Goal: Transaction & Acquisition: Purchase product/service

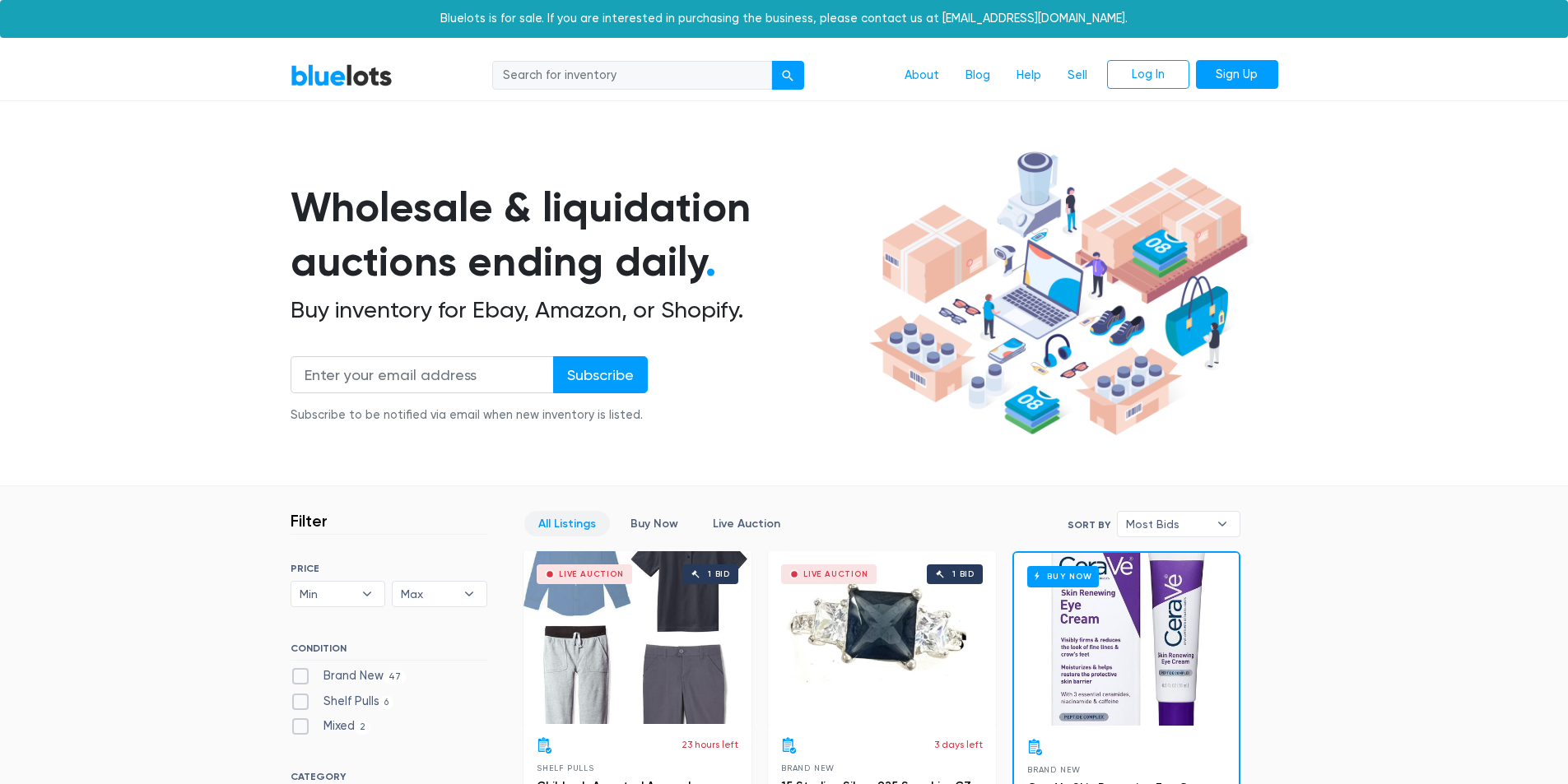
click at [640, 79] on input "search" at bounding box center [633, 75] width 280 height 30
type input "swim goggles"
click at [772, 61] on button "submit" at bounding box center [787, 75] width 33 height 30
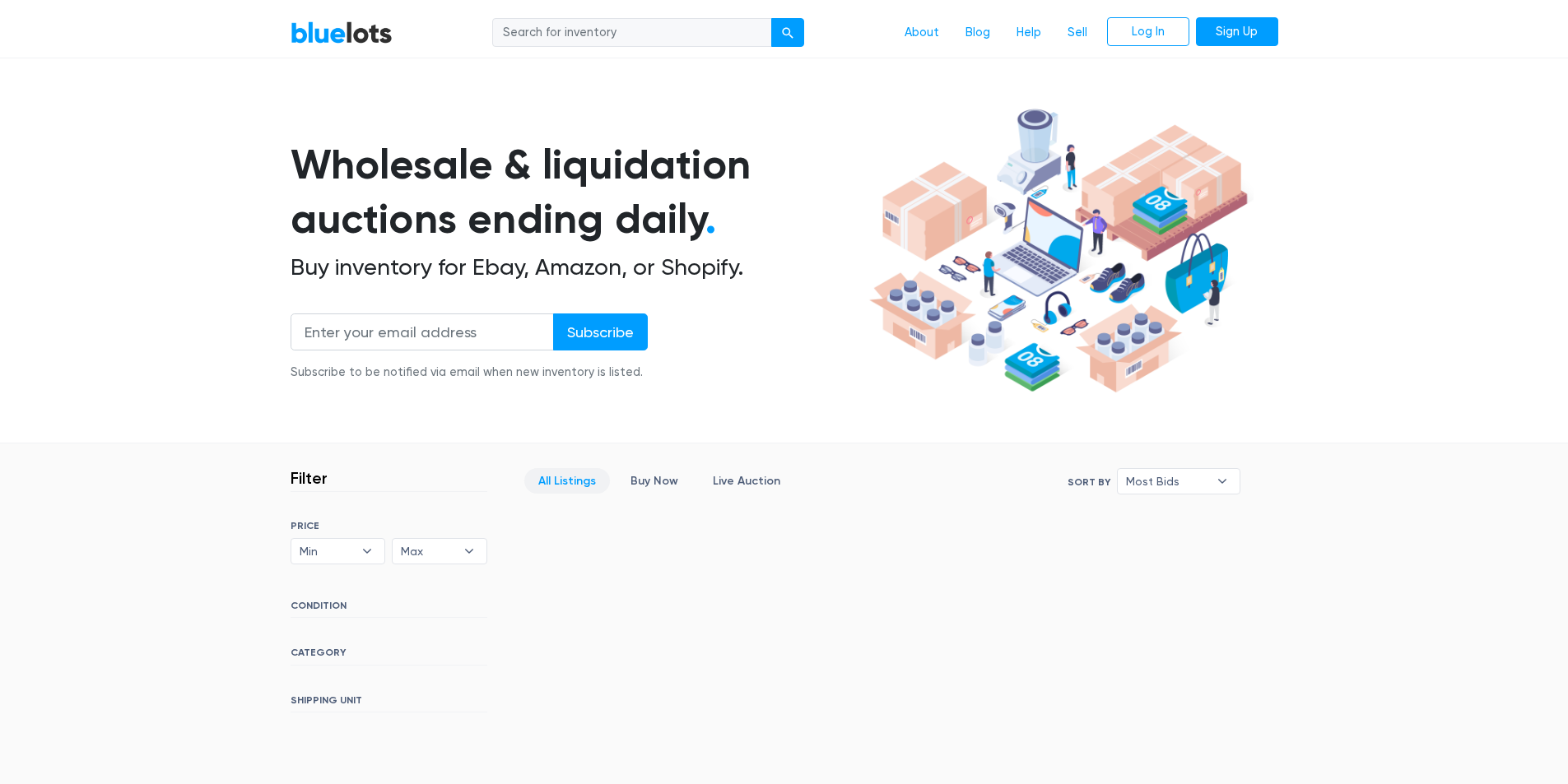
scroll to position [29, 0]
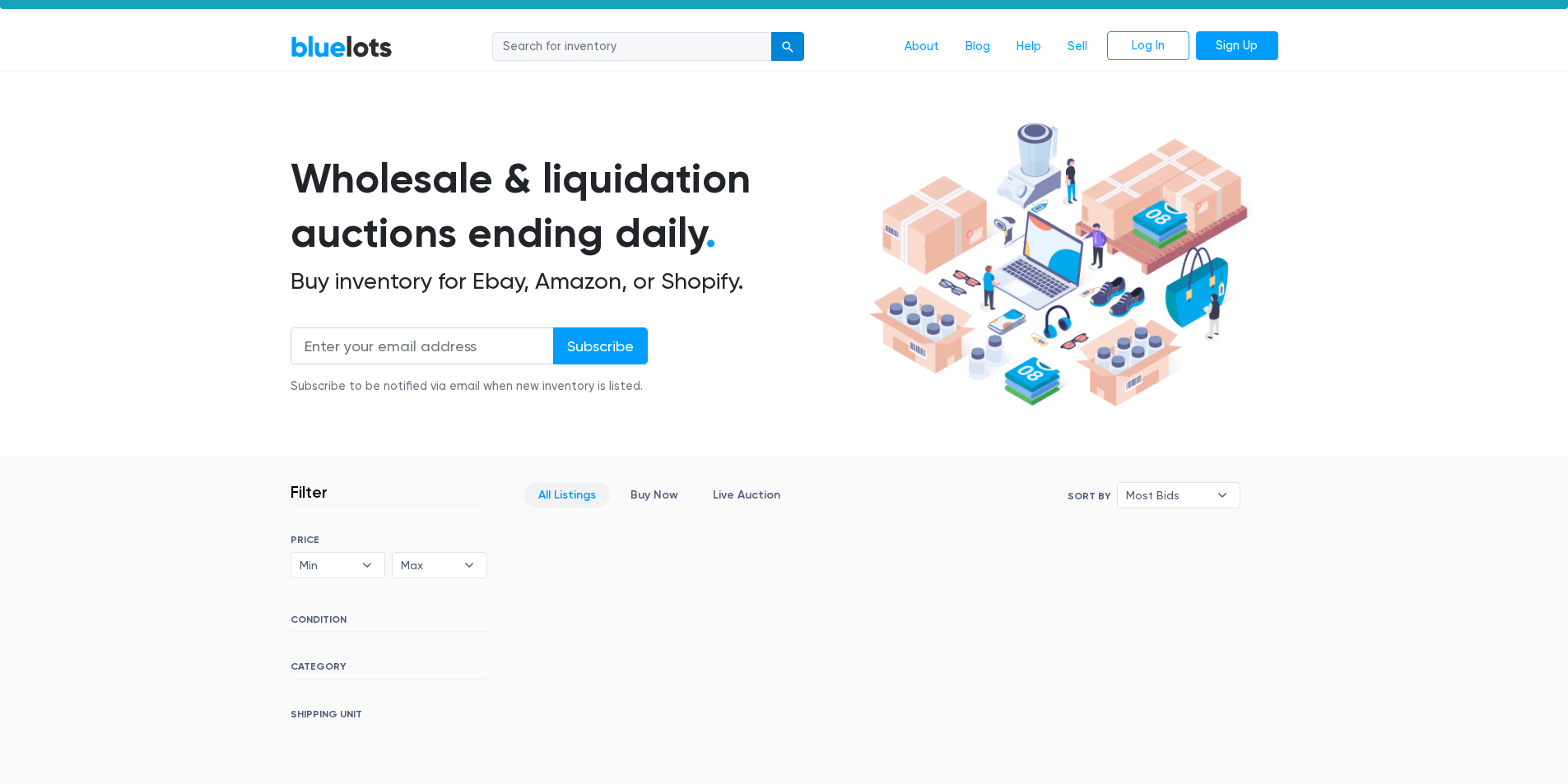
click at [785, 46] on div "submit" at bounding box center [788, 47] width 12 height 12
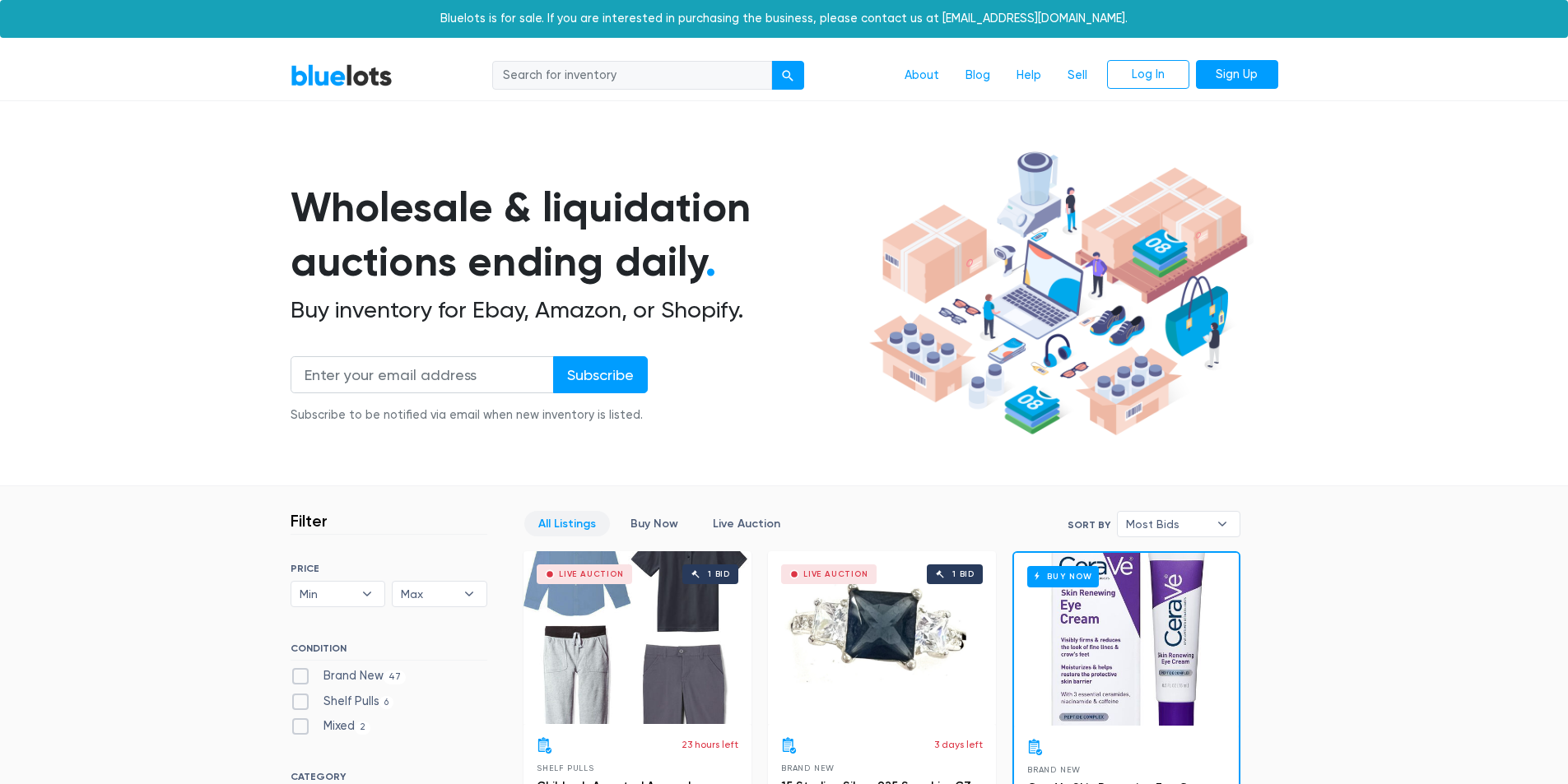
click at [705, 69] on input "search" at bounding box center [633, 75] width 280 height 30
type input "sports cards"
click at [772, 61] on button "submit" at bounding box center [787, 75] width 33 height 30
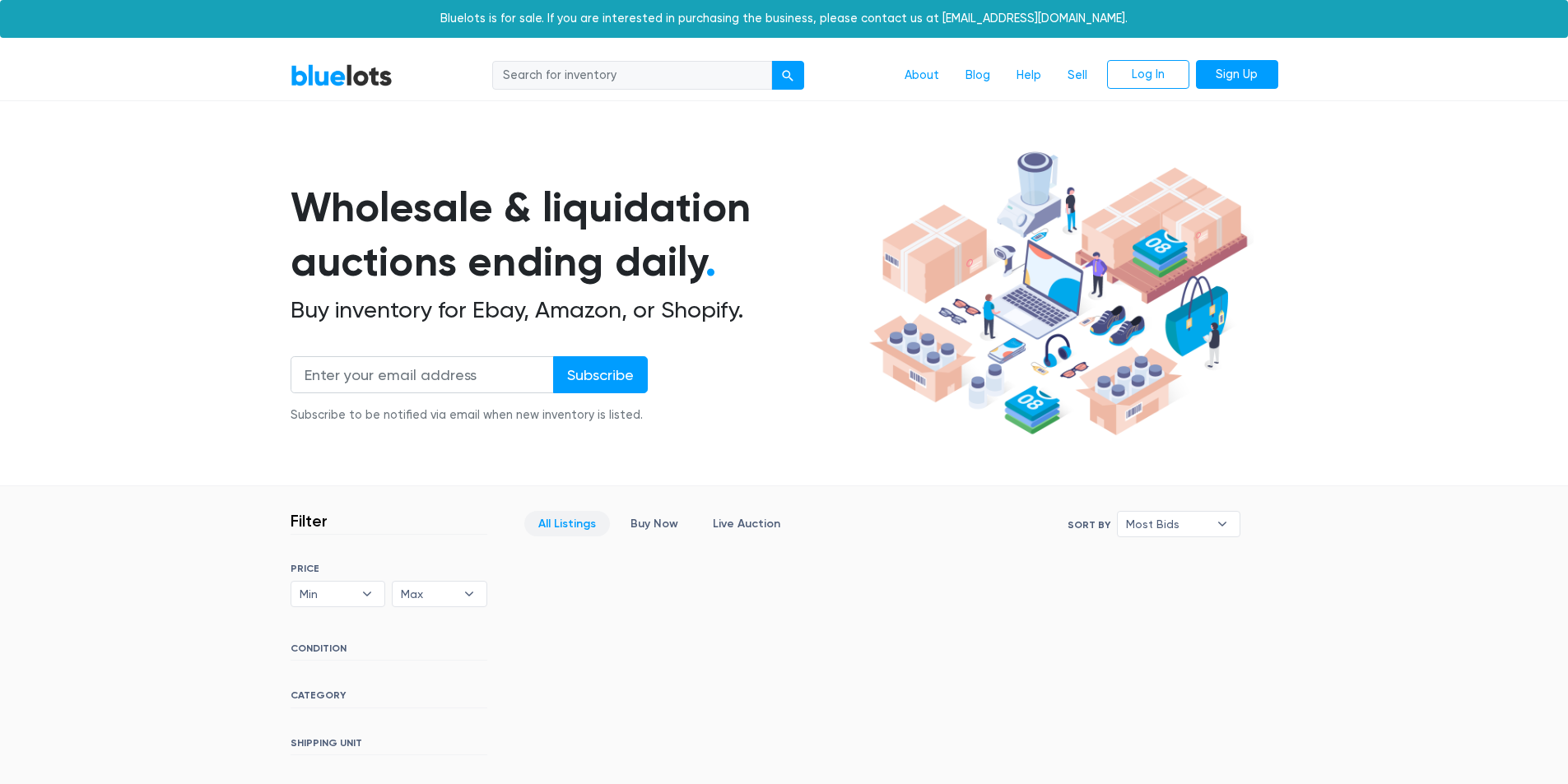
click at [690, 65] on input "search" at bounding box center [633, 75] width 280 height 30
type input "sports cards"
click at [793, 74] on div "submit" at bounding box center [788, 75] width 12 height 12
